Goal: Transaction & Acquisition: Download file/media

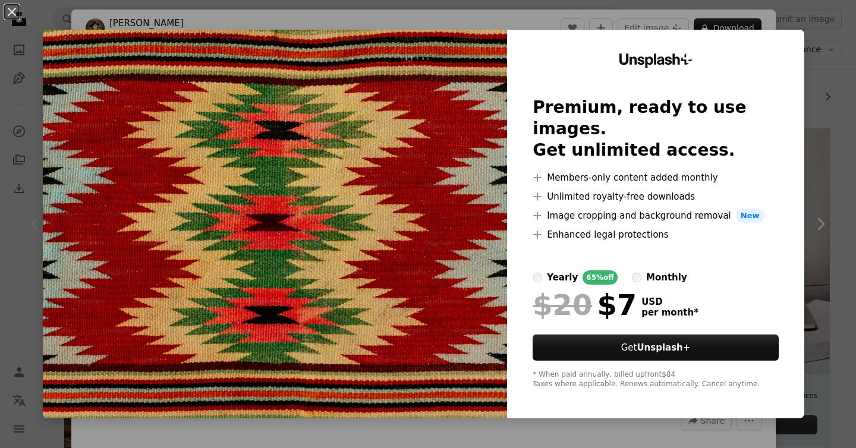
scroll to position [168, 0]
click at [430, 44] on img at bounding box center [275, 224] width 464 height 389
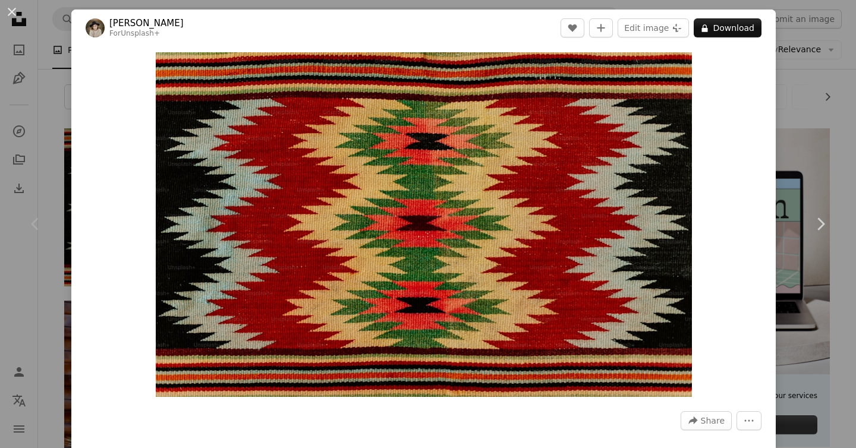
click at [808, 98] on div "An X shape Chevron left Chevron right Kateryna Hliznitsova For Unsplash+ A hear…" at bounding box center [428, 224] width 856 height 448
